Goal: Transaction & Acquisition: Purchase product/service

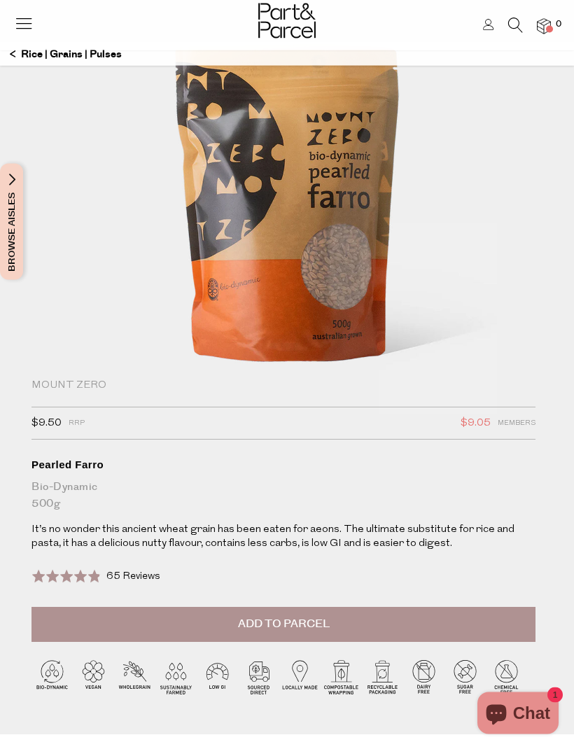
scroll to position [101, 0]
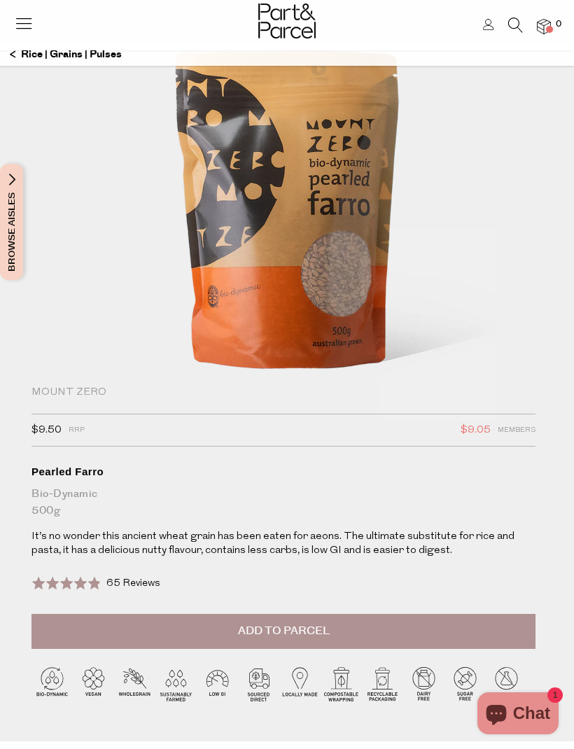
click at [300, 630] on span "Add to Parcel" at bounding box center [284, 631] width 92 height 16
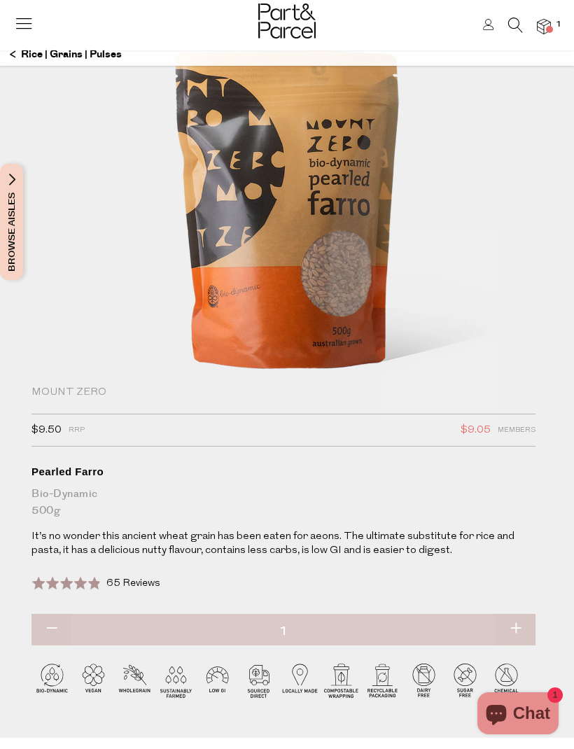
click at [513, 631] on button "button" at bounding box center [516, 629] width 40 height 31
type input "2"
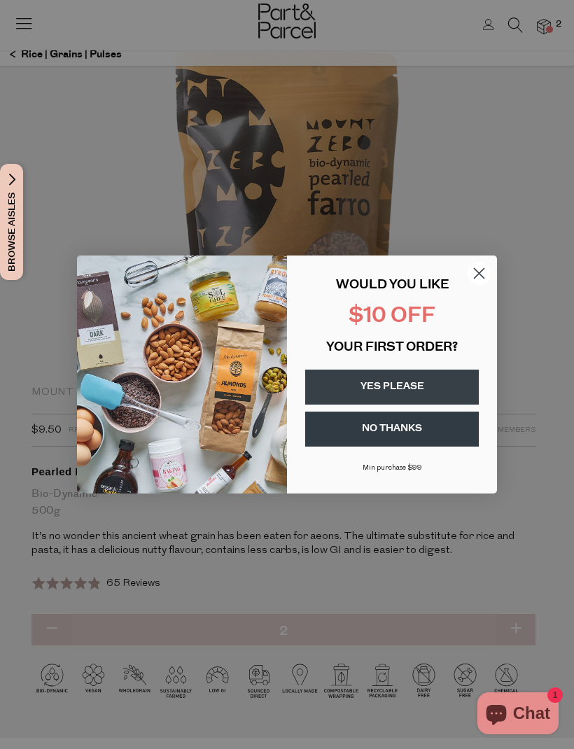
click at [411, 427] on button "NO THANKS" at bounding box center [392, 429] width 174 height 35
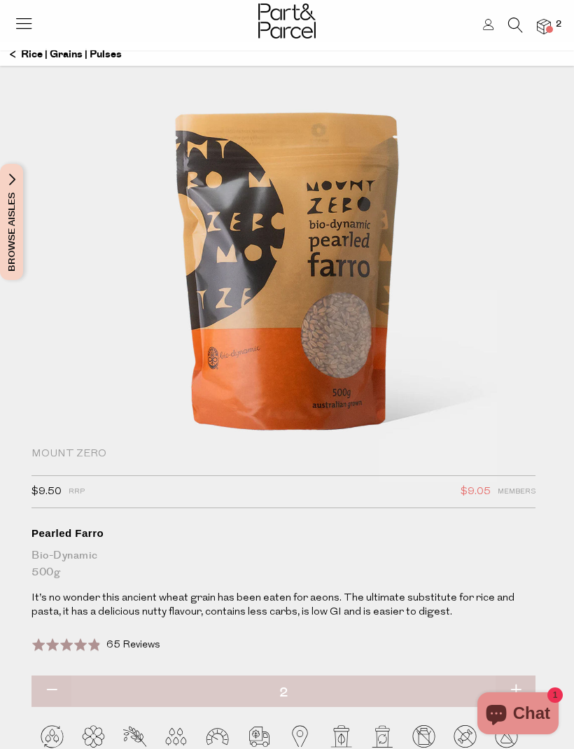
scroll to position [0, 0]
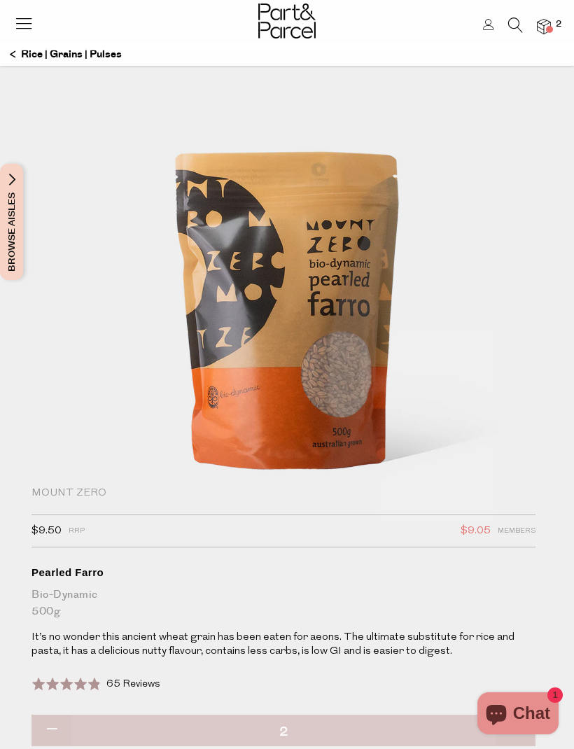
click at [32, 25] on icon at bounding box center [24, 23] width 20 height 20
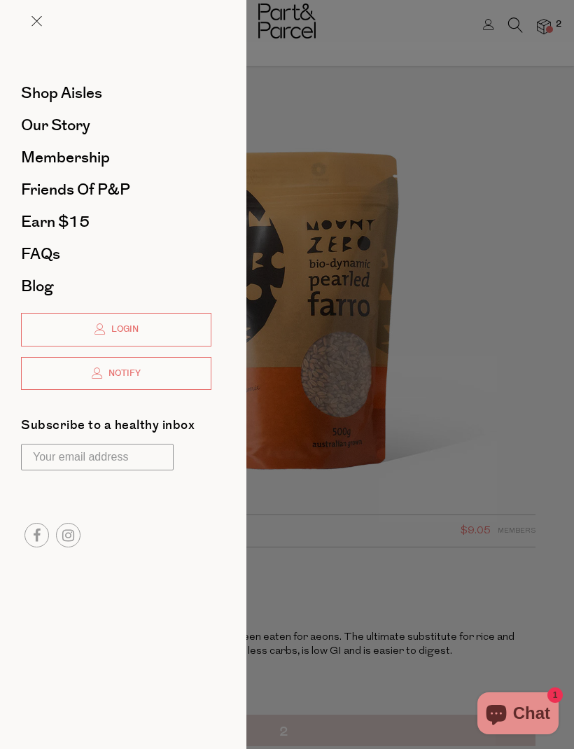
click at [90, 97] on span "Shop Aisles" at bounding box center [61, 93] width 81 height 22
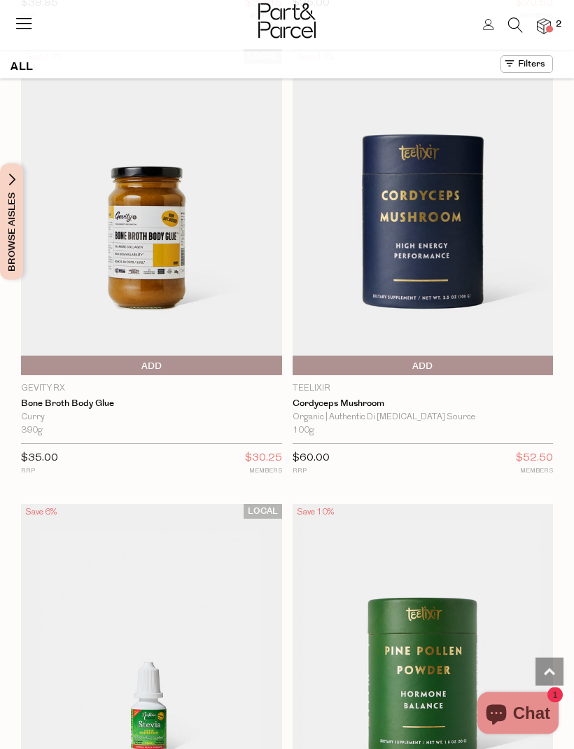
scroll to position [7437, 0]
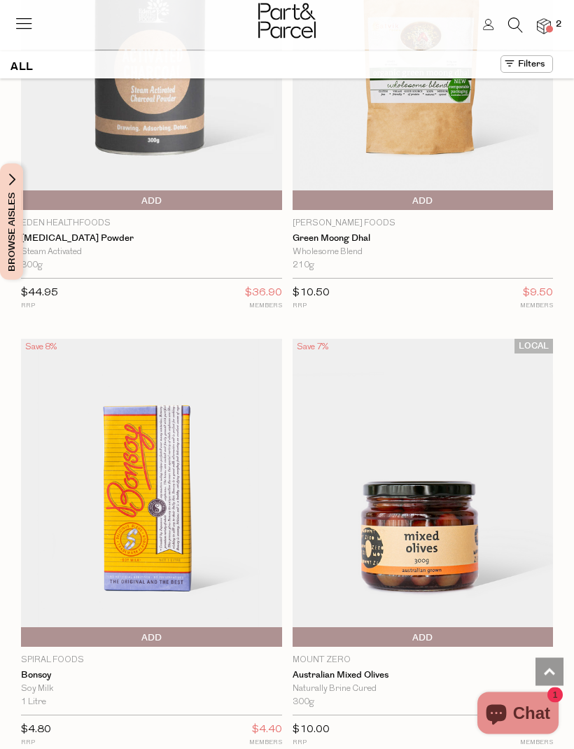
scroll to position [10203, 0]
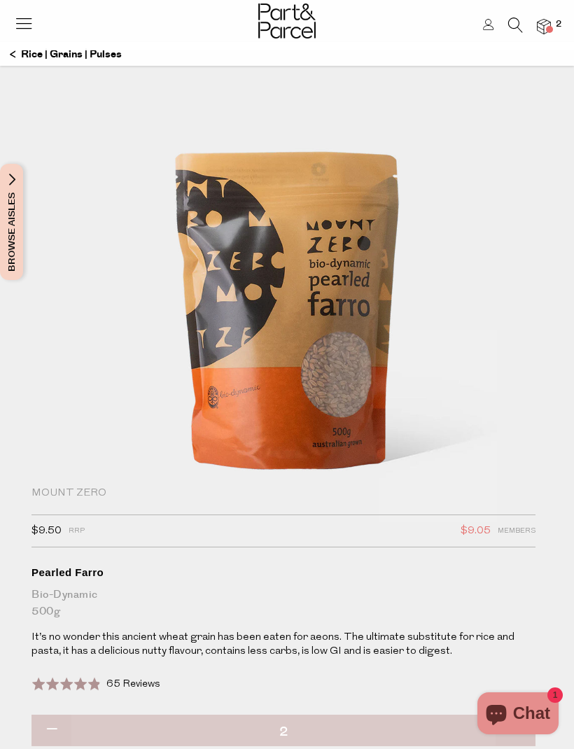
click at [66, 52] on p "Rice | Grains | Pulses" at bounding box center [66, 55] width 112 height 24
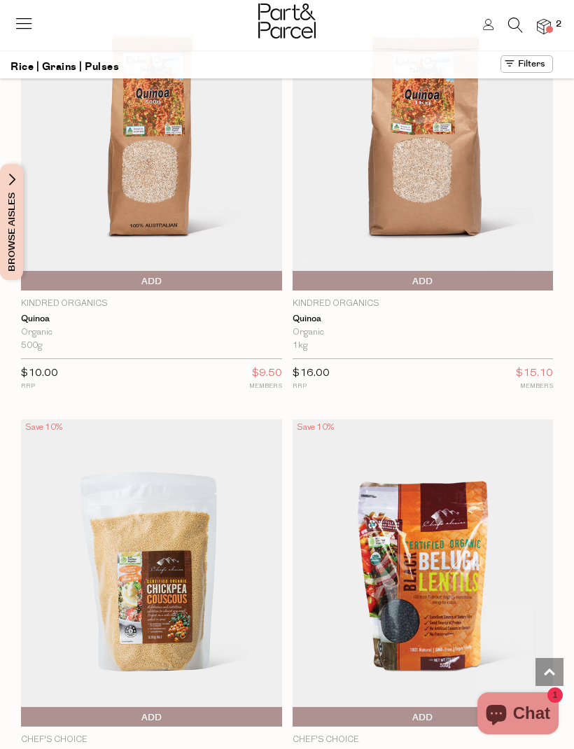
scroll to position [3600, 0]
